Goal: Task Accomplishment & Management: Use online tool/utility

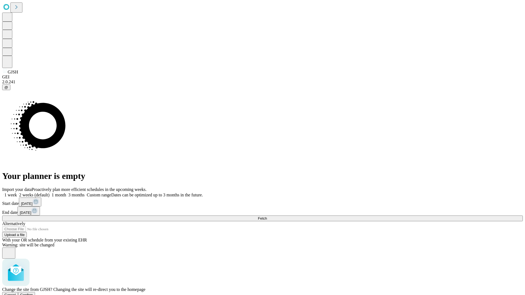
click at [33, 293] on span "Confirm" at bounding box center [26, 295] width 13 height 4
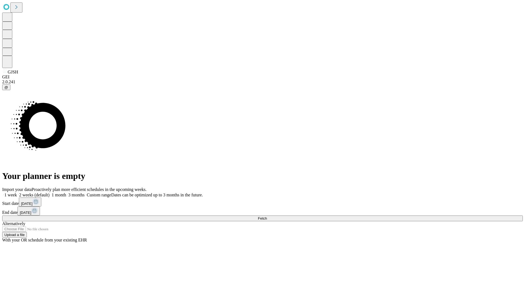
click at [17, 193] on label "1 week" at bounding box center [9, 195] width 15 height 5
click at [267, 217] on span "Fetch" at bounding box center [262, 219] width 9 height 4
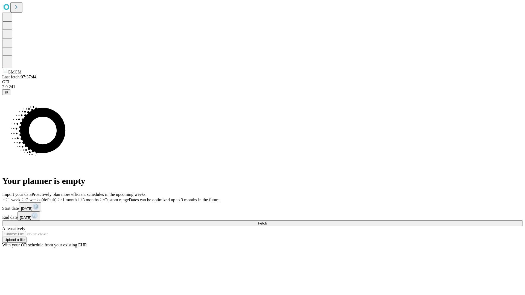
click at [21, 198] on label "1 week" at bounding box center [11, 200] width 18 height 5
click at [267, 222] on span "Fetch" at bounding box center [262, 224] width 9 height 4
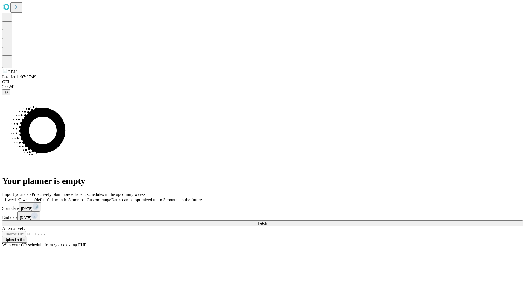
click at [17, 198] on label "1 week" at bounding box center [9, 200] width 15 height 5
click at [267, 222] on span "Fetch" at bounding box center [262, 224] width 9 height 4
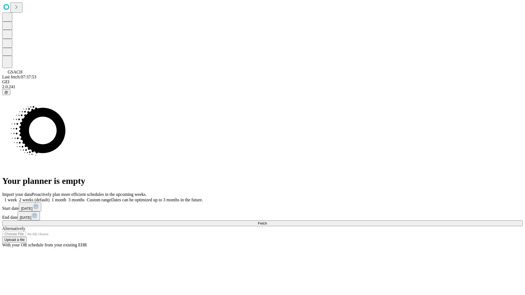
click at [17, 198] on label "1 week" at bounding box center [9, 200] width 15 height 5
click at [267, 222] on span "Fetch" at bounding box center [262, 224] width 9 height 4
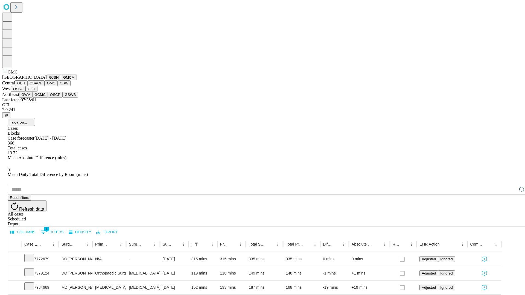
click at [58, 86] on button "OSW" at bounding box center [64, 83] width 13 height 6
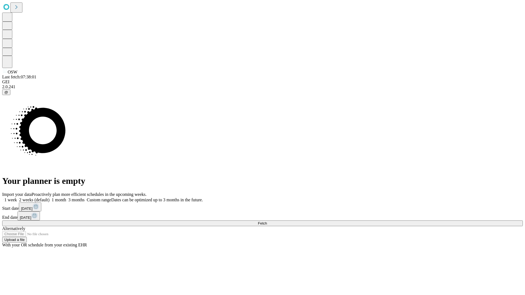
click at [17, 198] on label "1 week" at bounding box center [9, 200] width 15 height 5
click at [267, 222] on span "Fetch" at bounding box center [262, 224] width 9 height 4
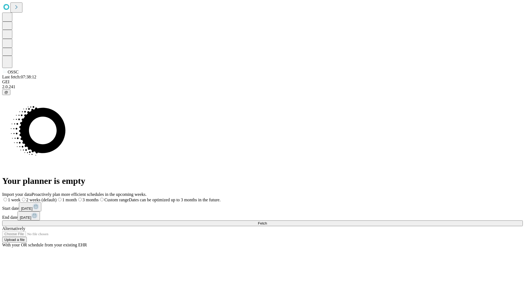
click at [21, 198] on label "1 week" at bounding box center [11, 200] width 18 height 5
click at [267, 222] on span "Fetch" at bounding box center [262, 224] width 9 height 4
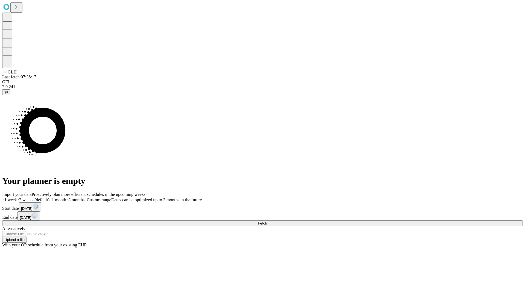
click at [267, 222] on span "Fetch" at bounding box center [262, 224] width 9 height 4
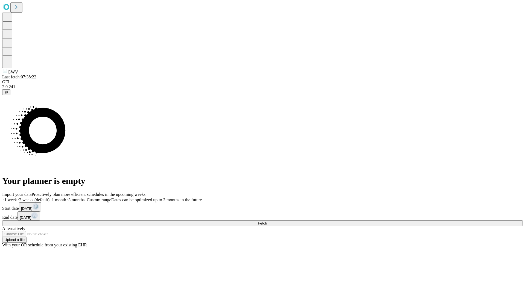
click at [17, 198] on label "1 week" at bounding box center [9, 200] width 15 height 5
click at [267, 222] on span "Fetch" at bounding box center [262, 224] width 9 height 4
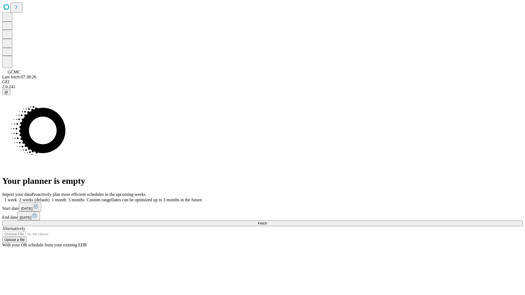
click at [17, 198] on label "1 week" at bounding box center [9, 200] width 15 height 5
click at [267, 222] on span "Fetch" at bounding box center [262, 224] width 9 height 4
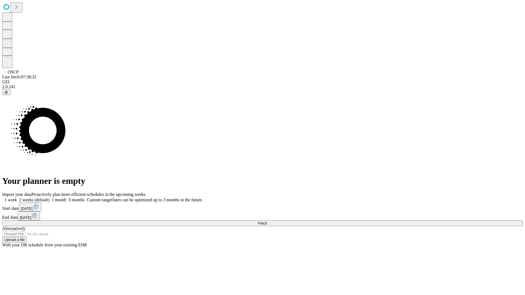
click at [17, 198] on label "1 week" at bounding box center [9, 200] width 15 height 5
click at [267, 222] on span "Fetch" at bounding box center [262, 224] width 9 height 4
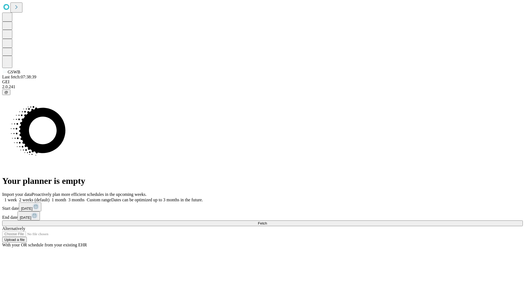
click at [17, 198] on label "1 week" at bounding box center [9, 200] width 15 height 5
click at [267, 222] on span "Fetch" at bounding box center [262, 224] width 9 height 4
